Goal: Check status: Check status

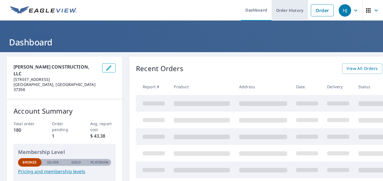
click at [286, 8] on link "Order History" at bounding box center [290, 10] width 36 height 21
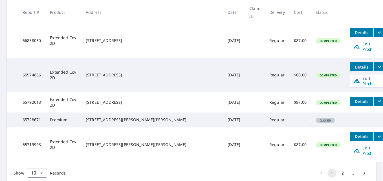
scroll to position [258, 0]
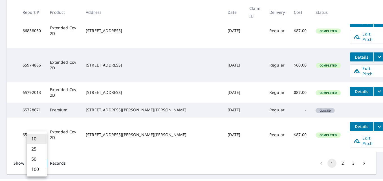
click at [41, 150] on body "HJ HJ Dashboard Order History Order HJ Dashboard / Order History Order History …" at bounding box center [191, 90] width 383 height 181
click at [38, 150] on li "25" at bounding box center [37, 149] width 20 height 10
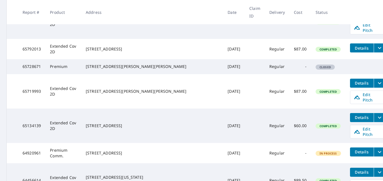
scroll to position [345, 0]
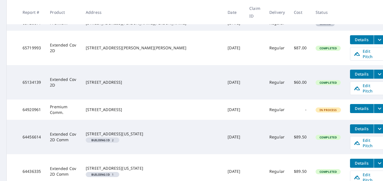
click at [153, 107] on div "[STREET_ADDRESS]" at bounding box center [152, 110] width 133 height 6
click at [353, 106] on span "Details" at bounding box center [361, 108] width 17 height 5
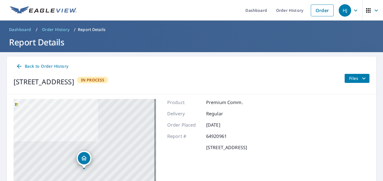
click at [349, 78] on span "Files" at bounding box center [358, 78] width 18 height 7
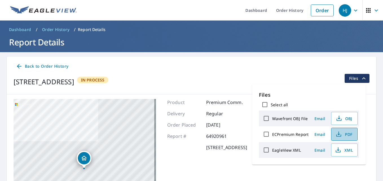
click at [351, 134] on span "PDF" at bounding box center [344, 134] width 18 height 7
